Goal: Entertainment & Leisure: Browse casually

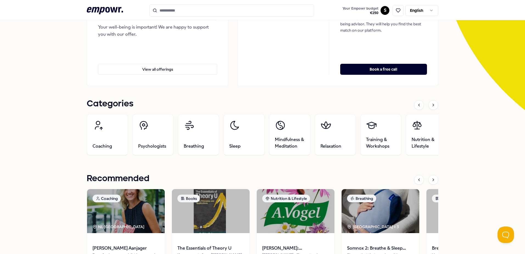
scroll to position [165, 0]
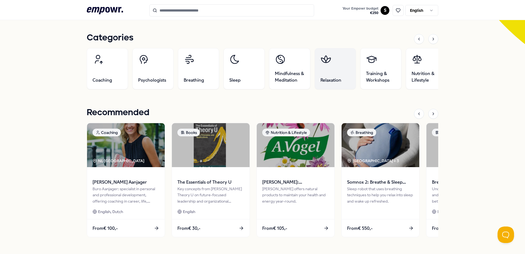
click at [334, 74] on link "Relaxation" at bounding box center [335, 68] width 41 height 41
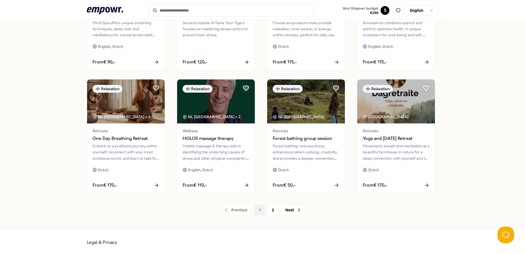
scroll to position [238, 0]
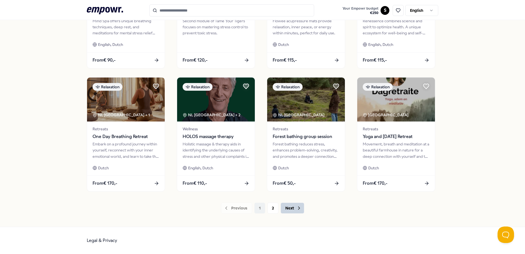
click at [283, 209] on button "Next" at bounding box center [293, 208] width 24 height 11
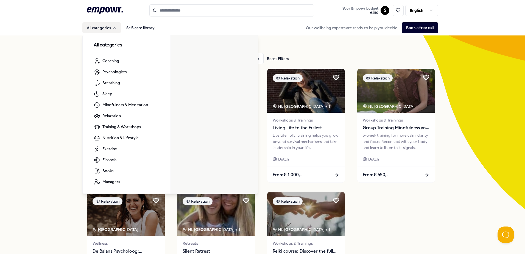
click at [99, 5] on div ".empowr-logo_svg__cls-1{fill:#03032f} Your Empowr budget € 250 S English" at bounding box center [263, 10] width 352 height 12
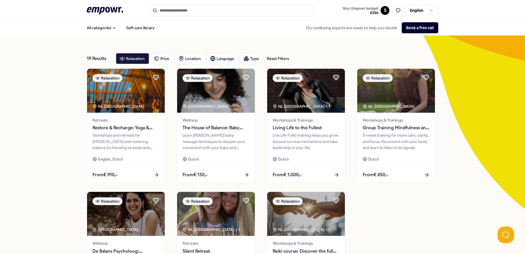
click at [114, 4] on header ".empowr-logo_svg__cls-1{fill:#03032f} Your Empowr budget € 250 S English" at bounding box center [262, 10] width 525 height 20
click at [115, 7] on icon at bounding box center [105, 10] width 36 height 7
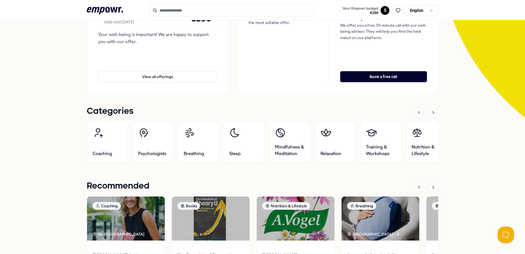
scroll to position [165, 0]
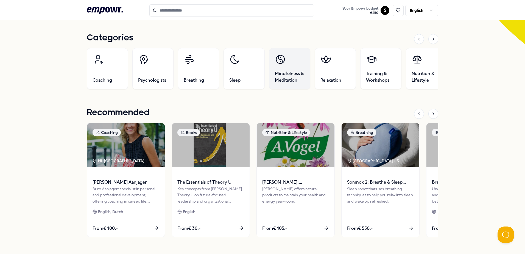
click at [280, 72] on span "Mindfulness & Meditation" at bounding box center [290, 76] width 30 height 13
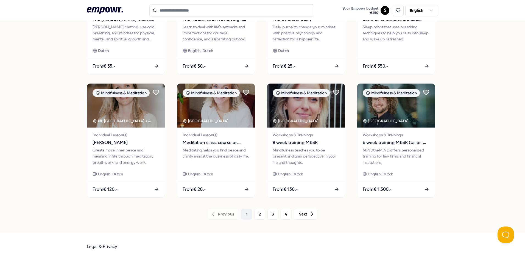
scroll to position [238, 0]
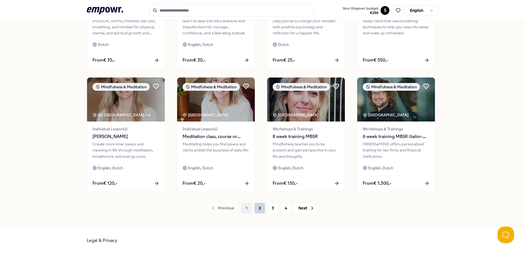
click at [260, 209] on button "2" at bounding box center [259, 208] width 11 height 11
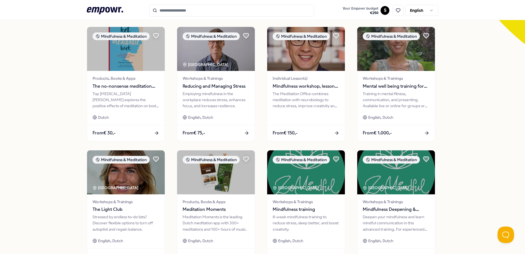
scroll to position [238, 0]
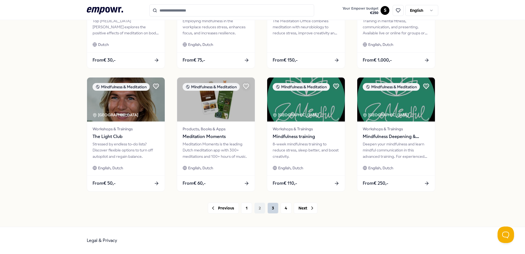
click at [269, 207] on button "3" at bounding box center [273, 208] width 11 height 11
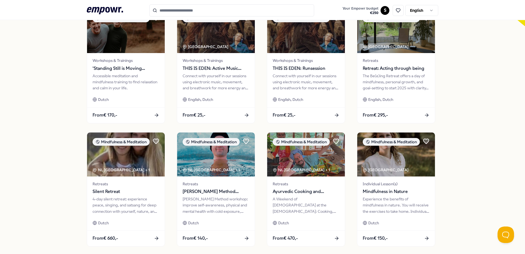
scroll to position [238, 0]
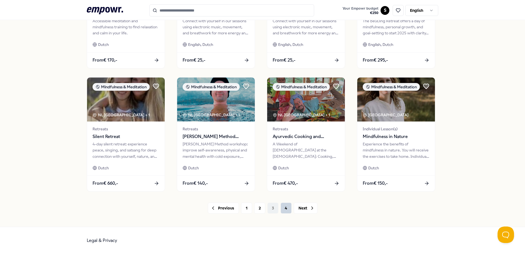
click at [288, 210] on button "4" at bounding box center [286, 208] width 11 height 11
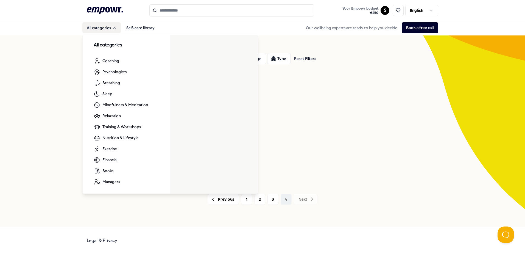
click at [104, 28] on button "All categories" at bounding box center [101, 27] width 38 height 11
click at [101, 13] on icon ".empowr-logo_svg__cls-1{fill:#03032f}" at bounding box center [105, 10] width 36 height 10
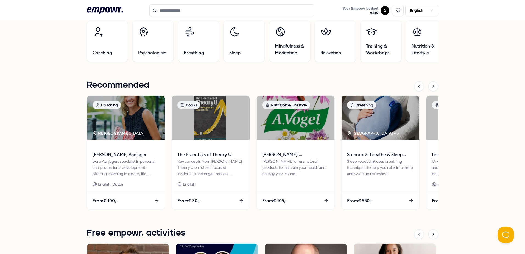
scroll to position [137, 0]
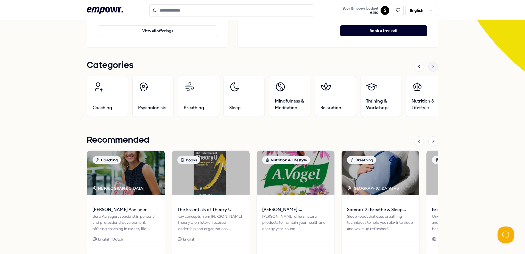
click at [431, 65] on icon at bounding box center [433, 66] width 4 height 4
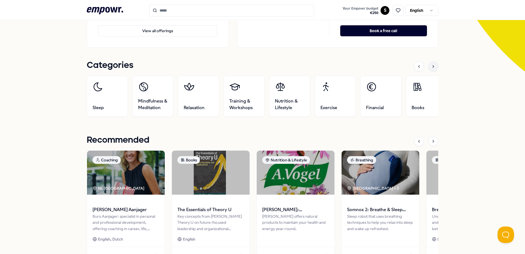
click at [431, 65] on icon at bounding box center [433, 66] width 4 height 4
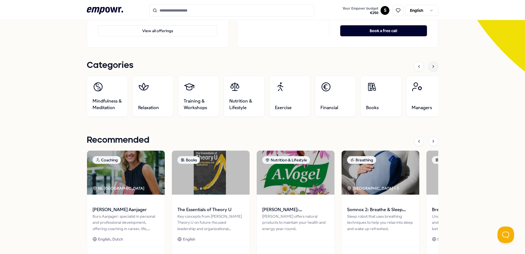
click at [431, 65] on icon at bounding box center [433, 66] width 4 height 4
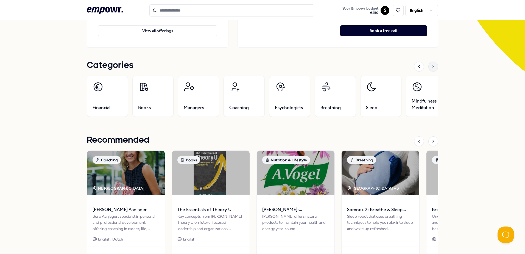
click at [431, 65] on icon at bounding box center [433, 66] width 4 height 4
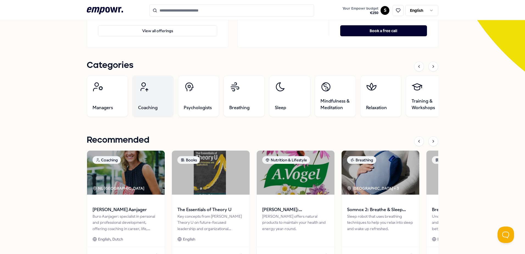
click at [148, 98] on link "Coaching" at bounding box center [152, 96] width 41 height 41
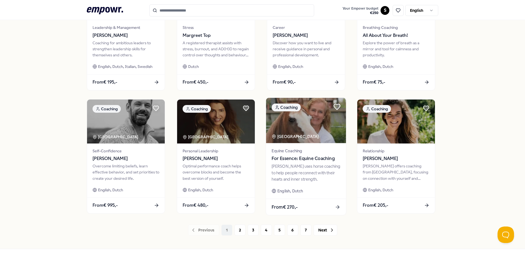
scroll to position [228, 0]
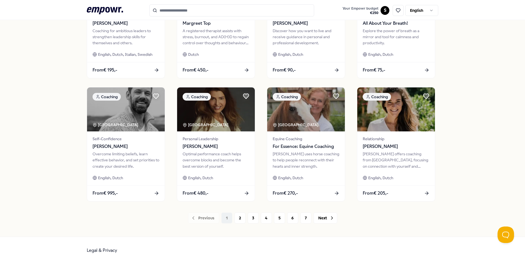
click at [231, 219] on div "Previous 1 2 3 4 5 6 7 Next" at bounding box center [263, 217] width 352 height 11
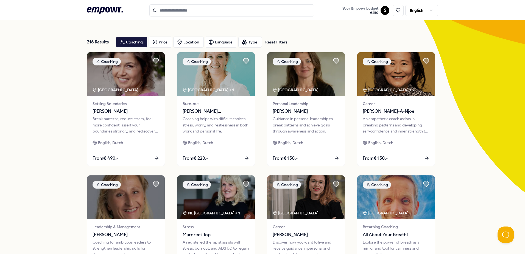
scroll to position [0, 0]
